Goal: Information Seeking & Learning: Learn about a topic

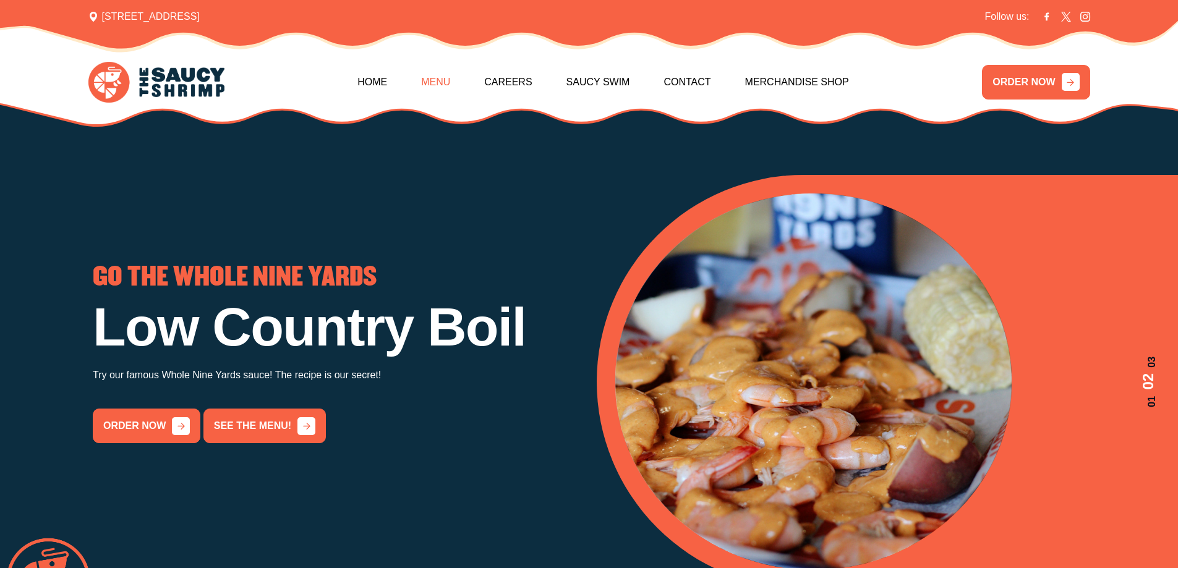
click at [437, 84] on link "Menu" at bounding box center [435, 82] width 29 height 53
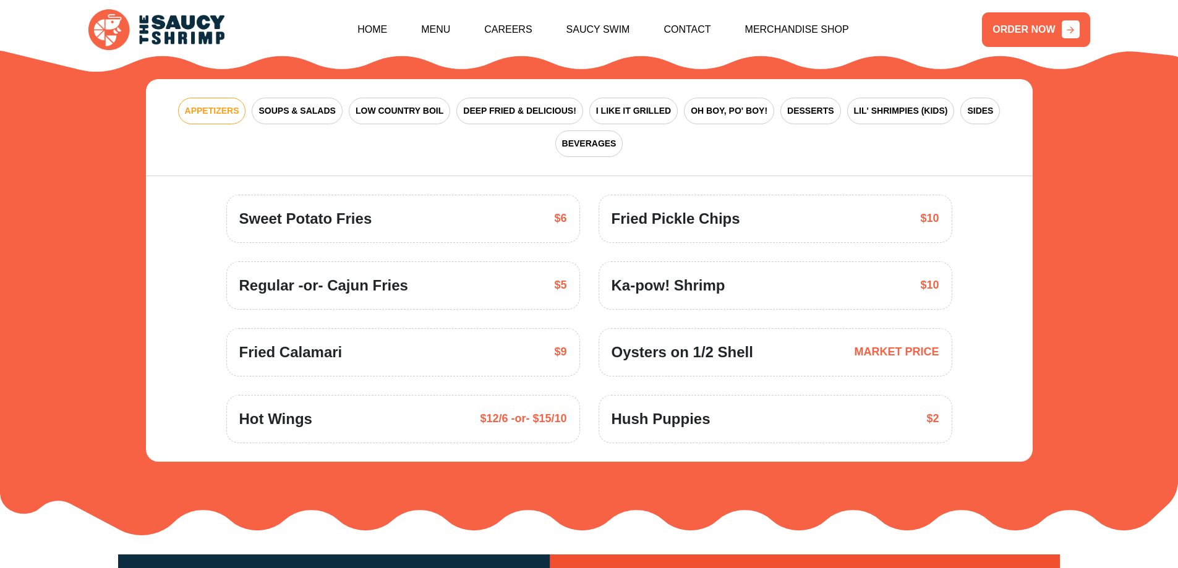
scroll to position [1878, 0]
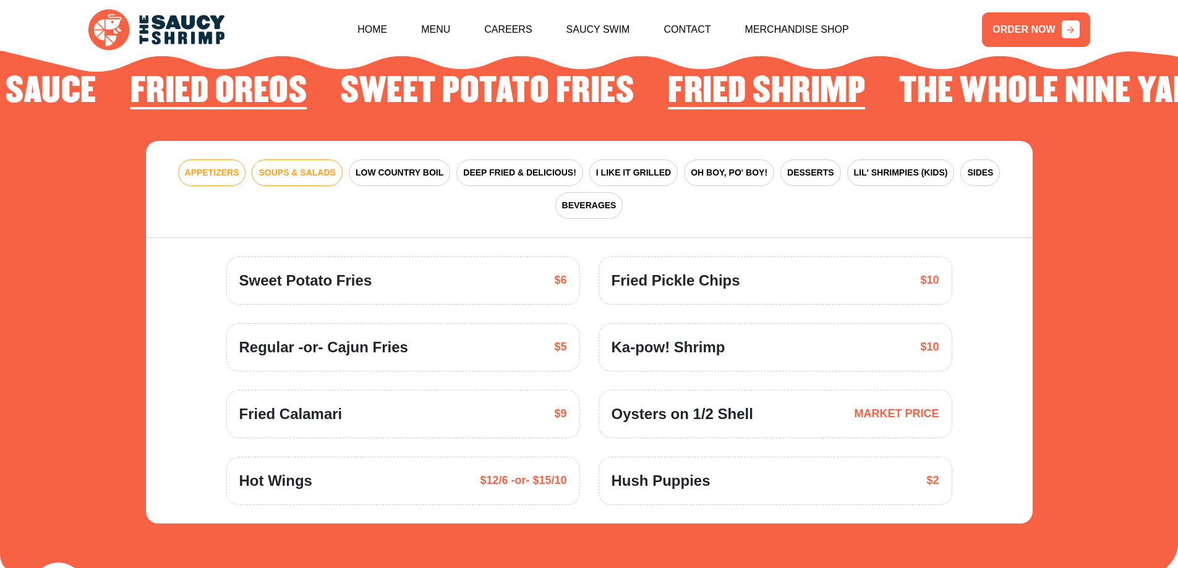
click at [304, 166] on span "SOUPS & SALADS" at bounding box center [297, 172] width 77 height 13
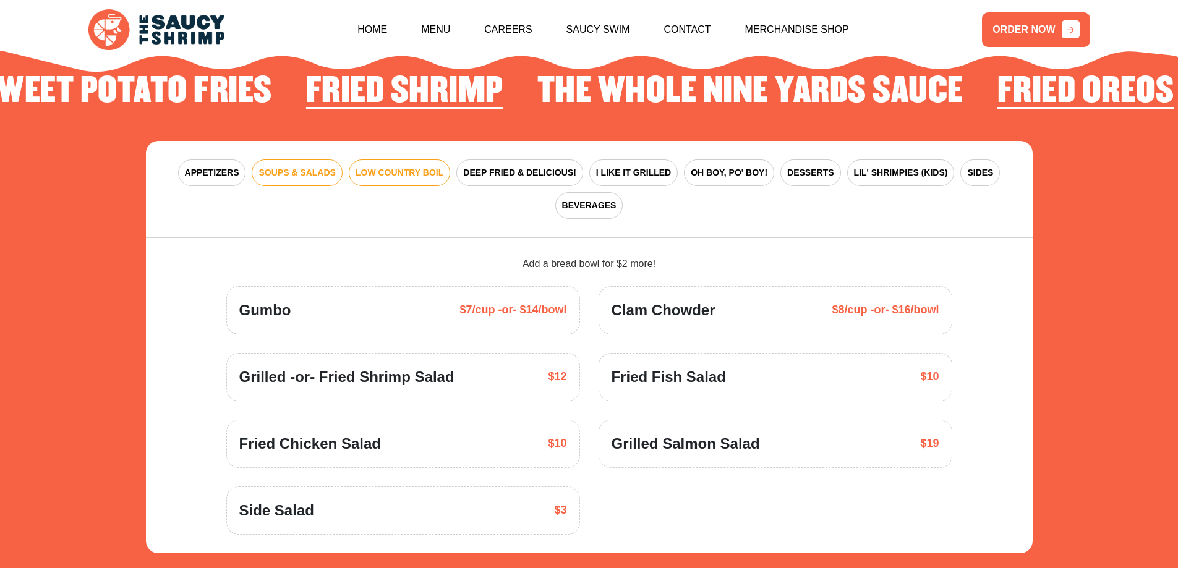
click at [401, 166] on span "LOW COUNTRY BOIL" at bounding box center [400, 172] width 88 height 13
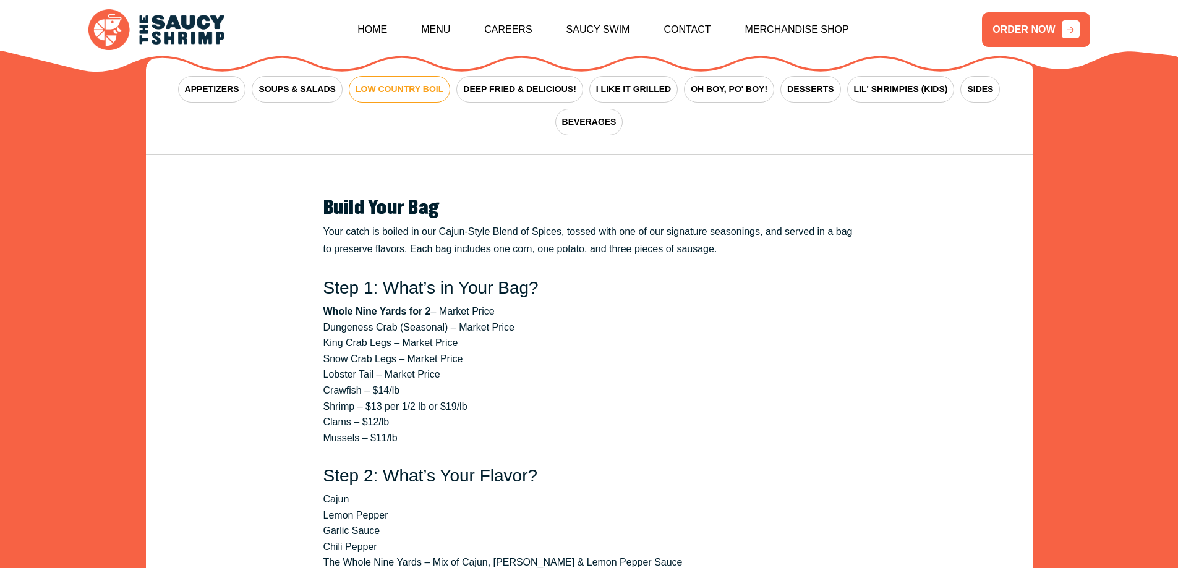
scroll to position [1940, 0]
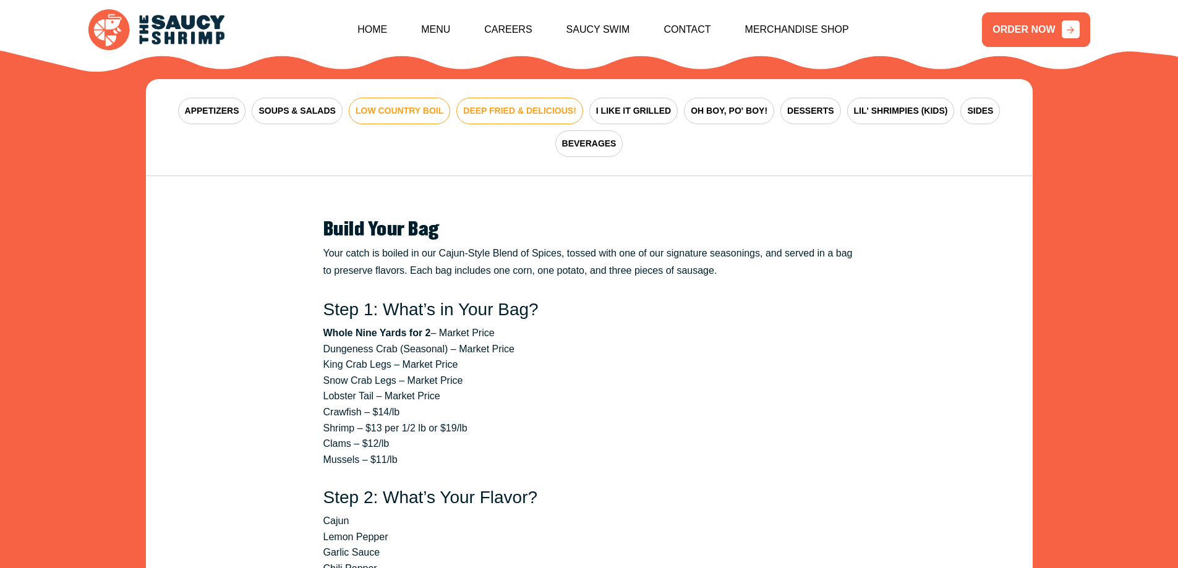
click at [522, 105] on span "DEEP FRIED & DELICIOUS!" at bounding box center [519, 111] width 113 height 13
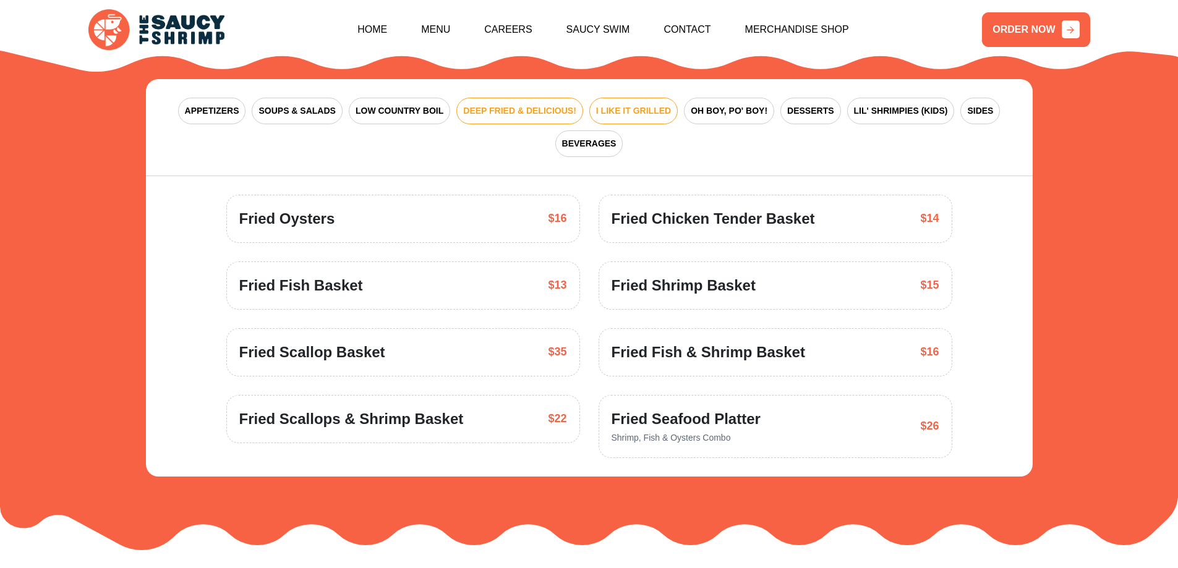
click at [645, 105] on span "I LIKE IT GRILLED" at bounding box center [633, 111] width 75 height 13
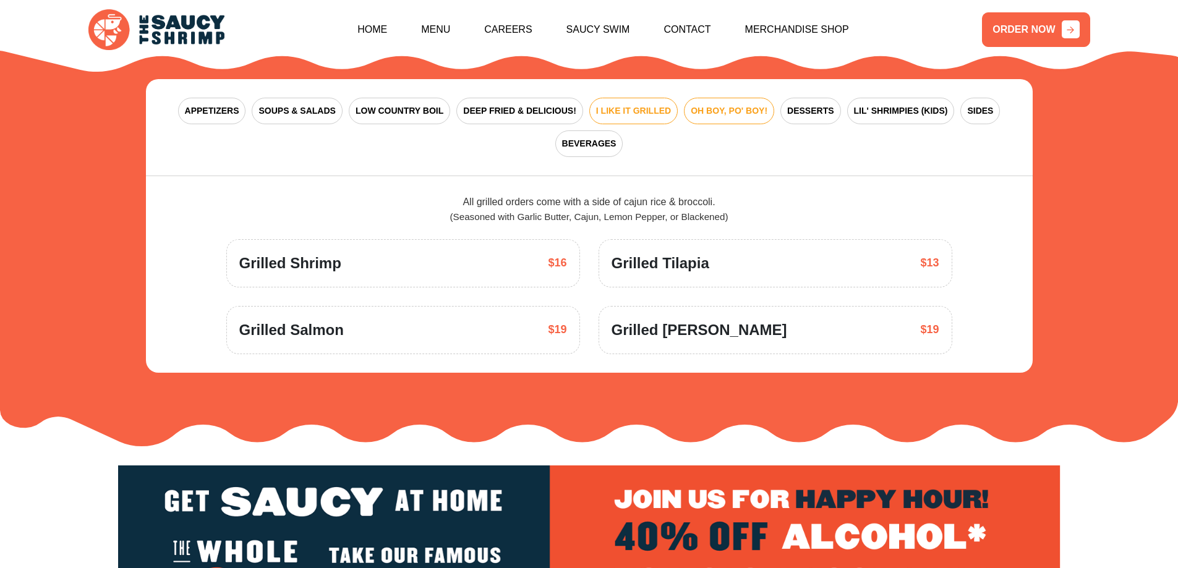
click at [720, 105] on span "OH BOY, PO' BOY!" at bounding box center [729, 111] width 77 height 13
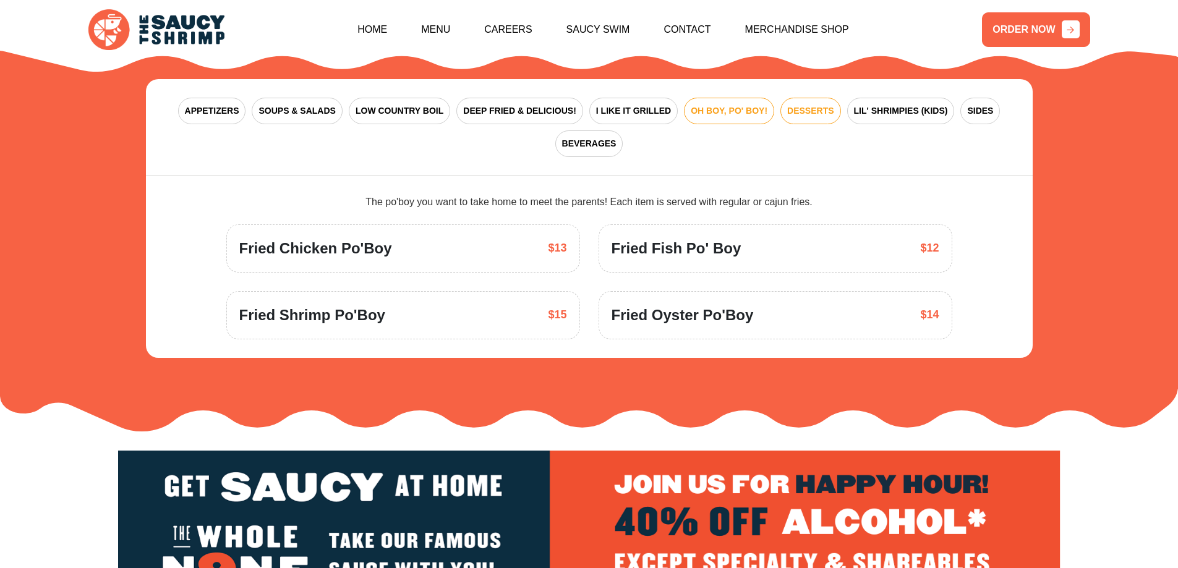
click at [816, 105] on span "DESSERTS" at bounding box center [810, 111] width 46 height 13
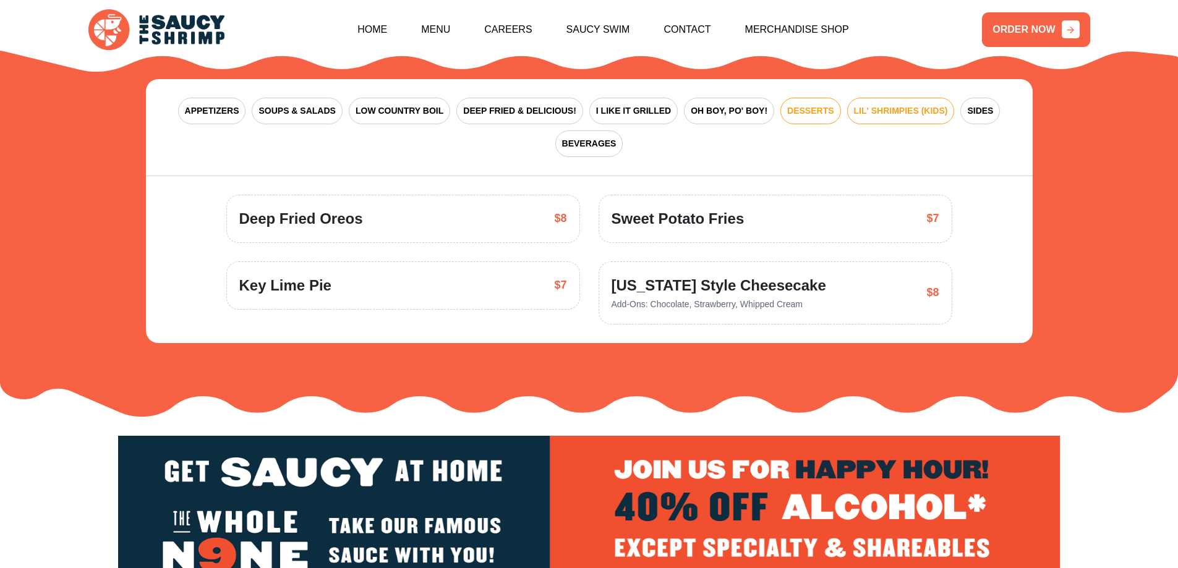
click at [887, 105] on span "LIL' SHRIMPIES (KIDS)" at bounding box center [901, 111] width 94 height 13
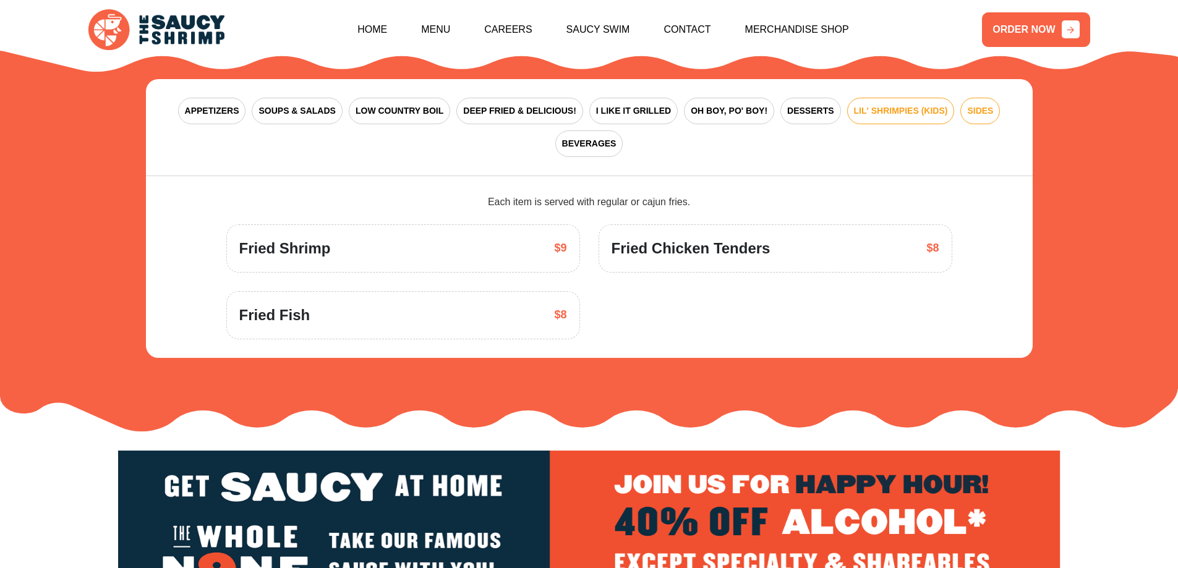
click at [983, 105] on span "SIDES" at bounding box center [980, 111] width 26 height 13
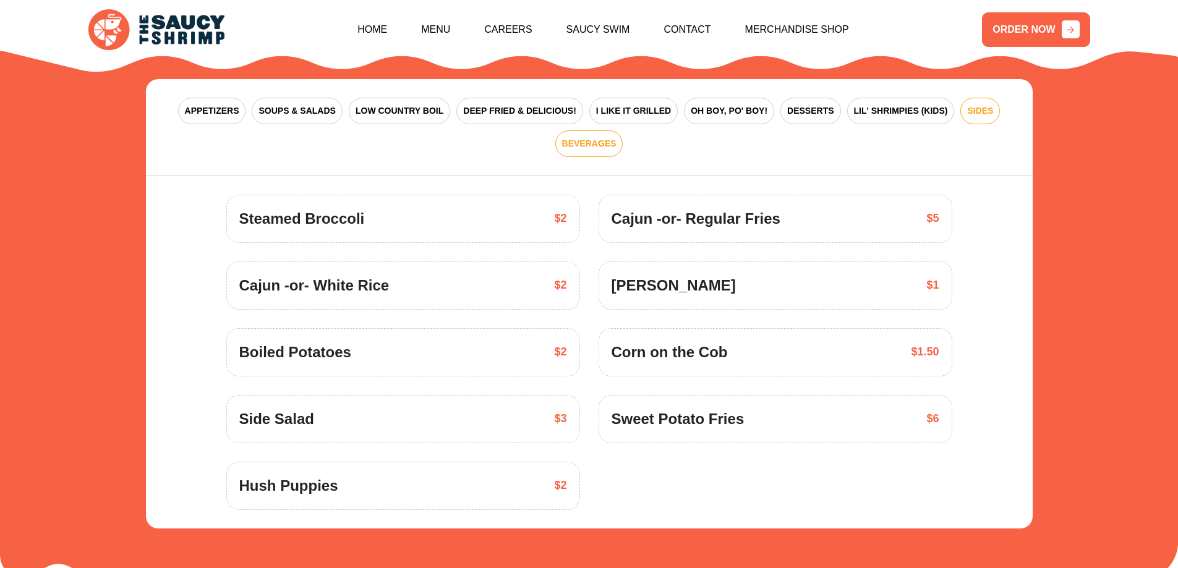
click at [581, 137] on span "BEVERAGES" at bounding box center [589, 143] width 54 height 13
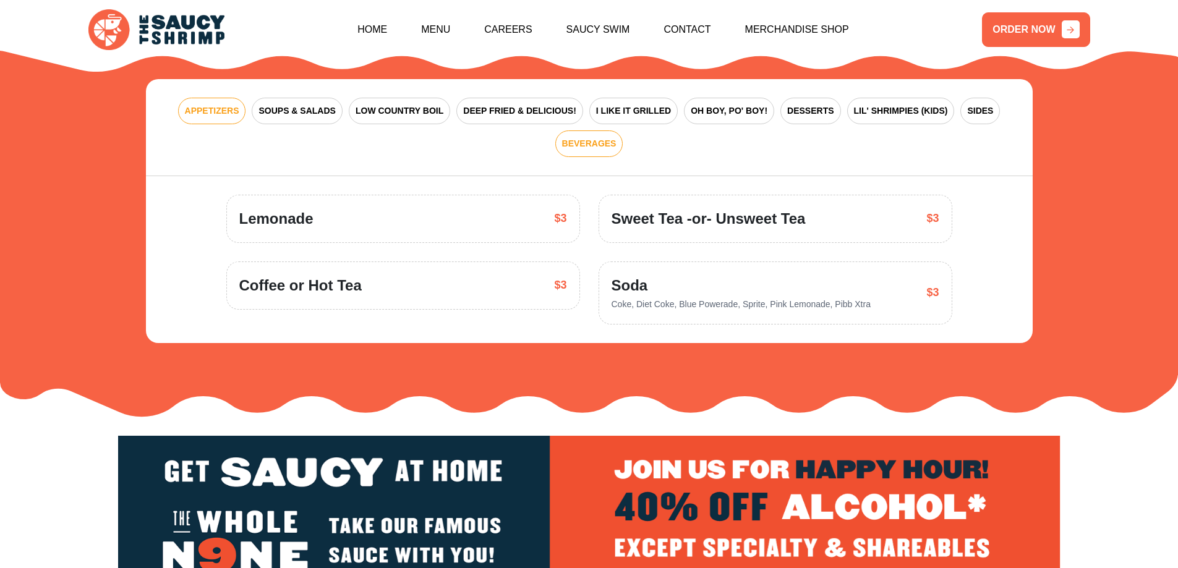
click at [214, 105] on span "APPETIZERS" at bounding box center [212, 111] width 54 height 13
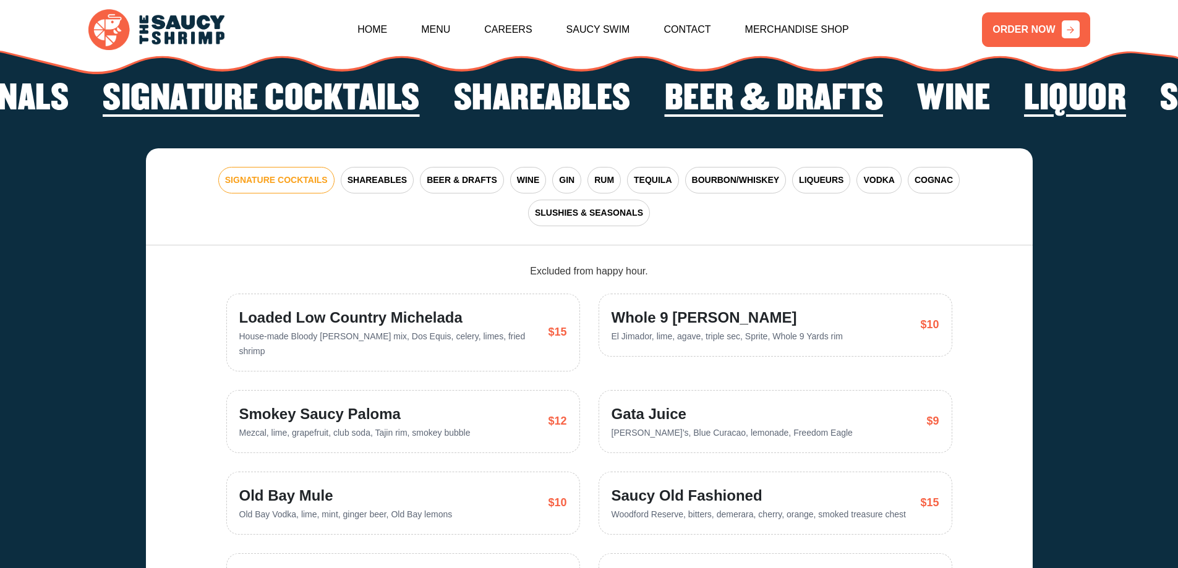
scroll to position [2744, 0]
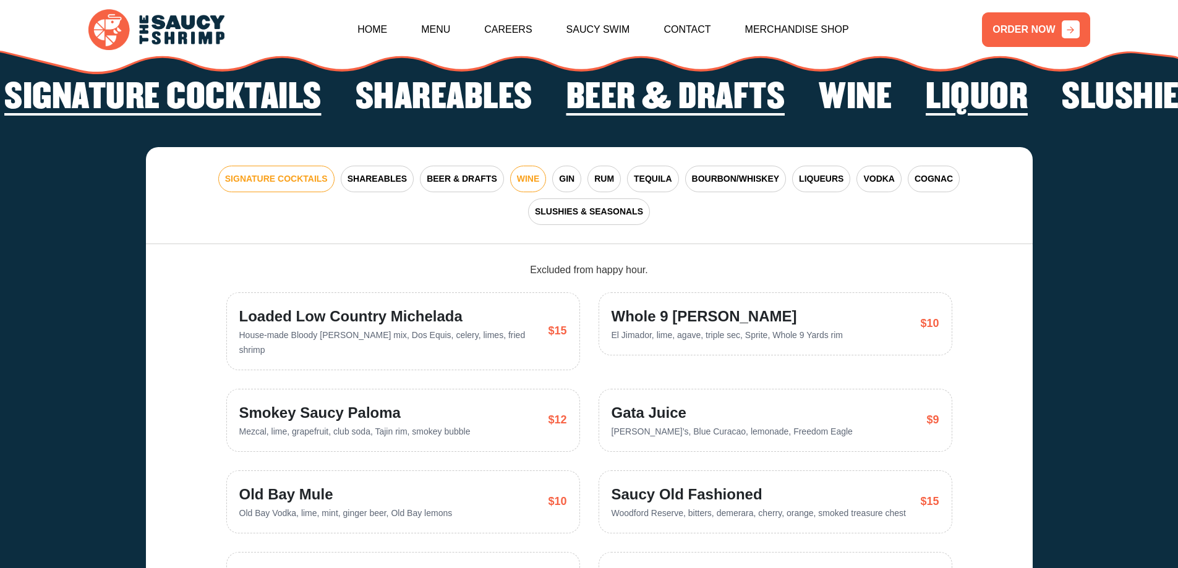
click at [527, 173] on span "WINE" at bounding box center [528, 179] width 23 height 13
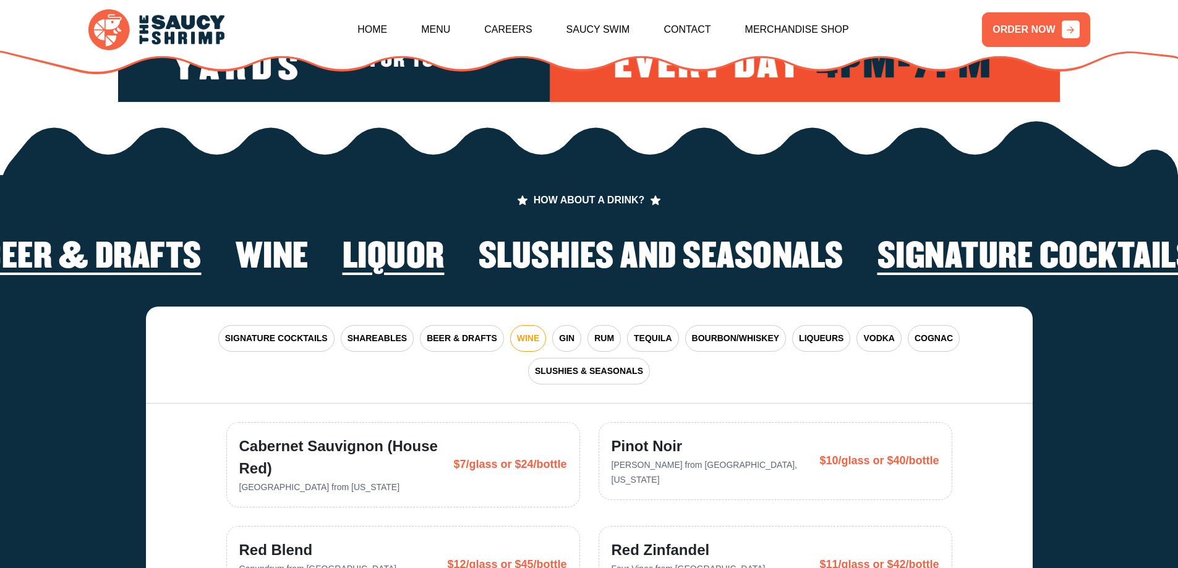
scroll to position [2559, 0]
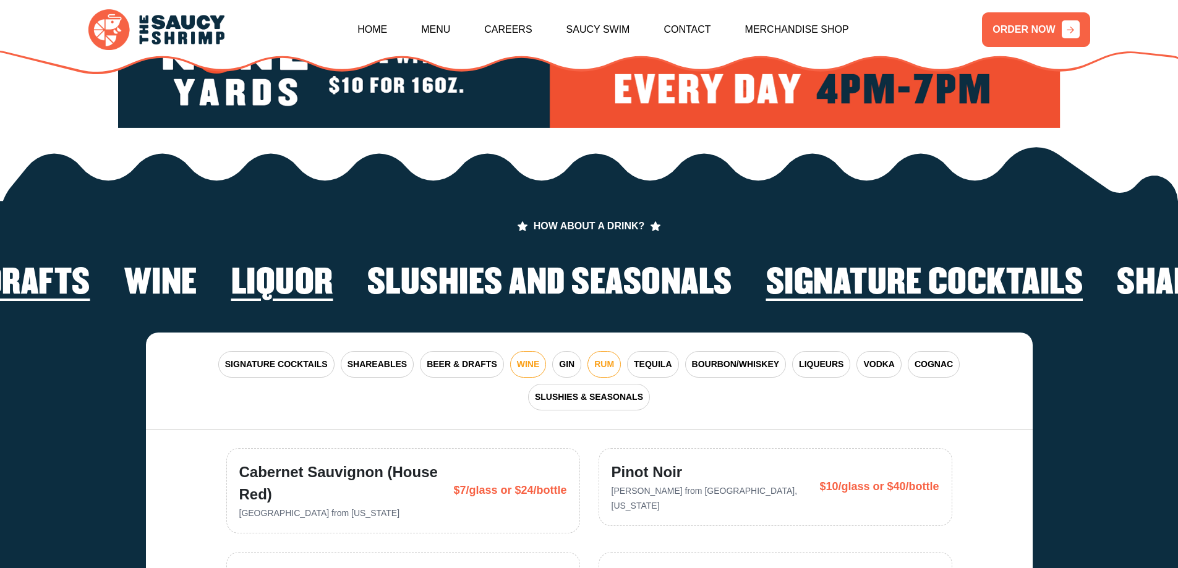
click at [607, 358] on span "RUM" at bounding box center [604, 364] width 20 height 13
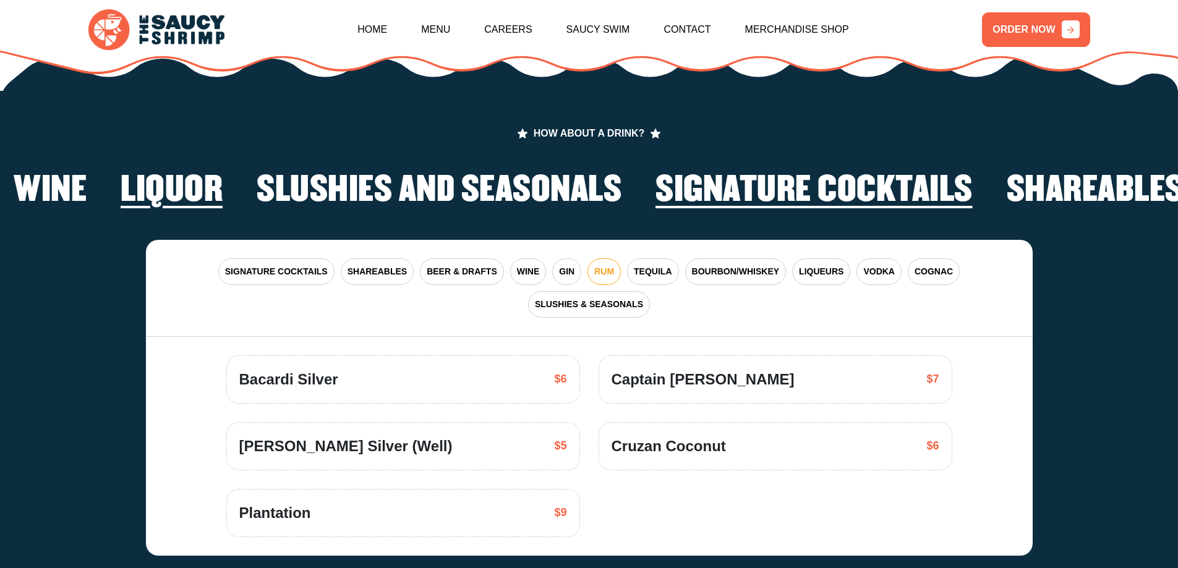
scroll to position [2621, 0]
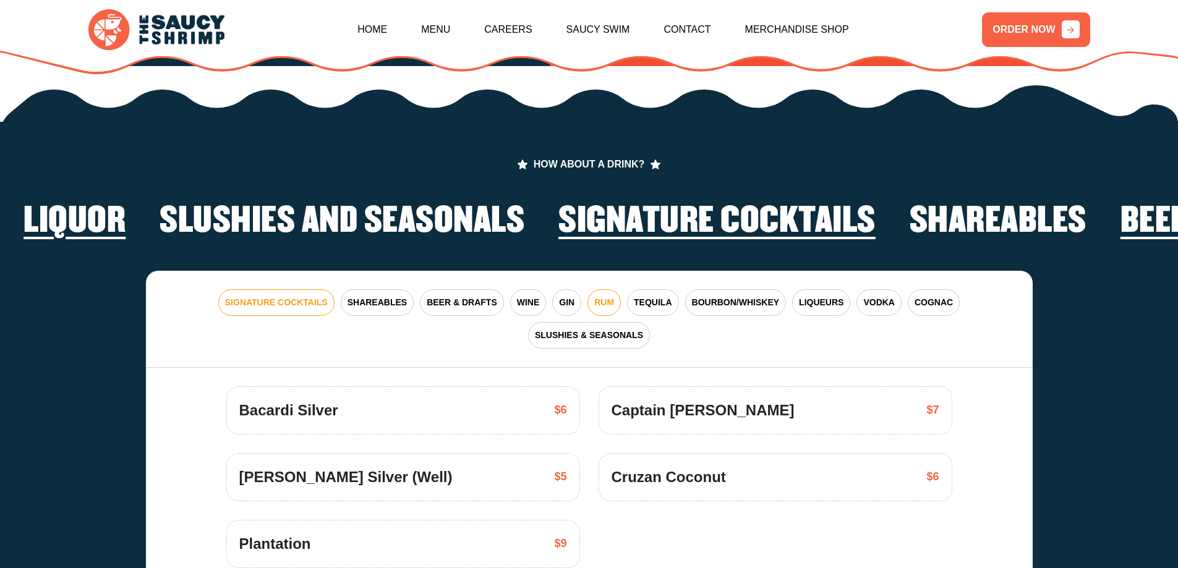
click at [280, 296] on span "SIGNATURE COCKTAILS" at bounding box center [276, 302] width 103 height 13
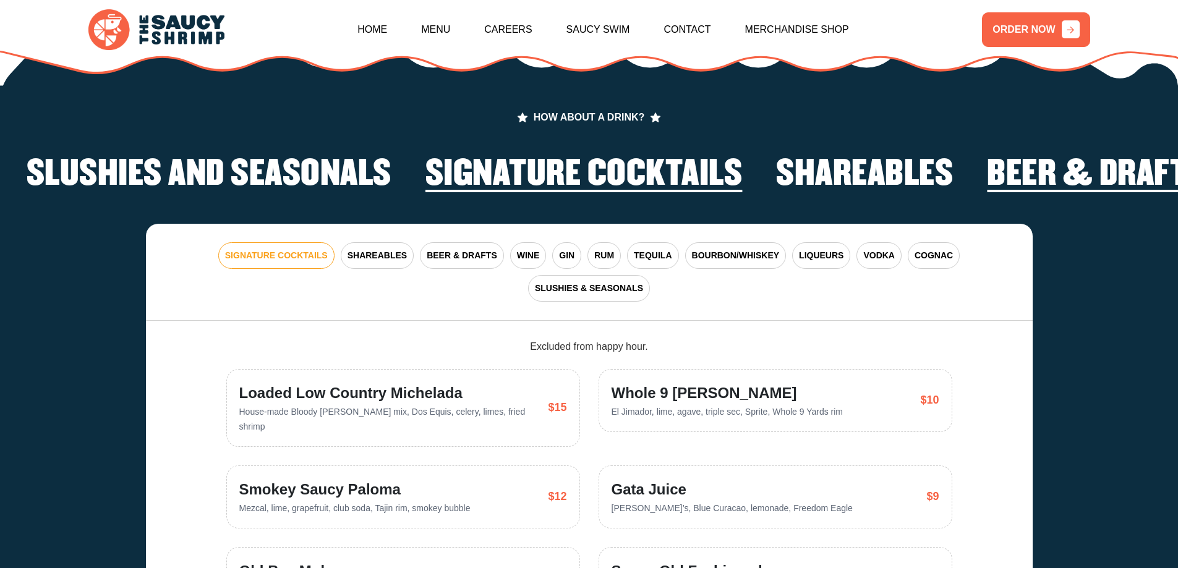
scroll to position [2497, 0]
